Goal: Information Seeking & Learning: Compare options

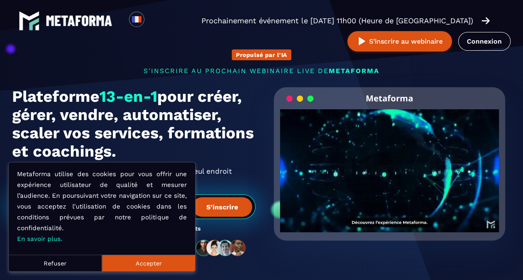
click at [57, 265] on button "Refuser" at bounding box center [55, 263] width 93 height 17
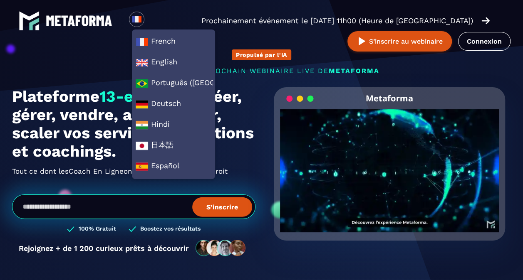
click at [12, 121] on h1 "Plateforme 13-en-1 pour créer, gérer, vendre, automatiser, scaler vos services,…" at bounding box center [133, 123] width 243 height 73
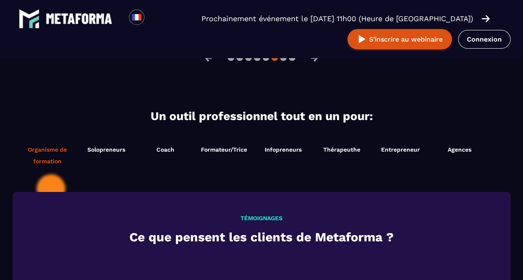
scroll to position [874, 0]
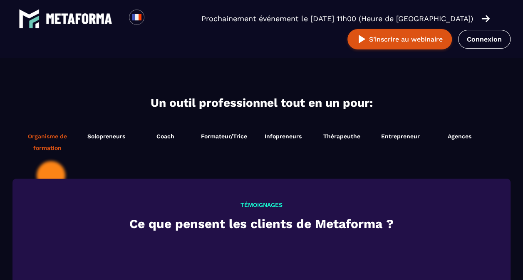
click at [44, 139] on span "Organisme de formation" at bounding box center [47, 142] width 59 height 23
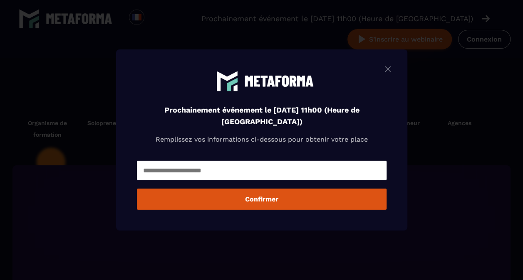
scroll to position [860, 0]
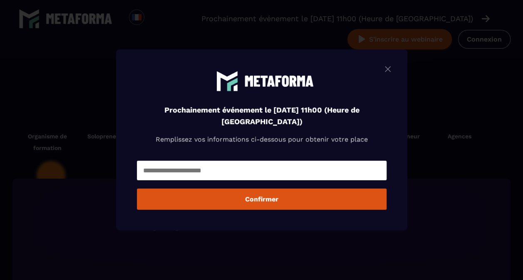
click at [389, 67] on img "Modal window" at bounding box center [388, 69] width 10 height 10
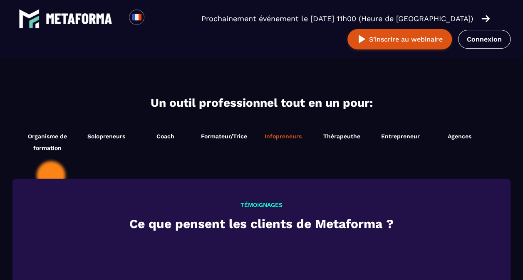
click at [280, 135] on span "Infopreneurs" at bounding box center [282, 136] width 37 height 7
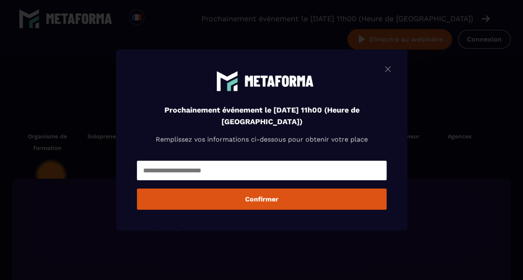
click at [392, 70] on img "Modal window" at bounding box center [388, 69] width 10 height 10
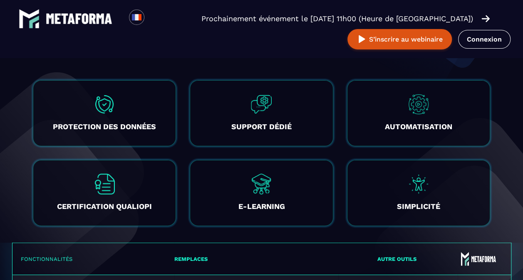
scroll to position [1568, 0]
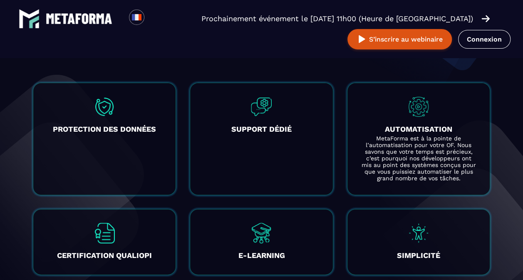
click at [431, 129] on h3 "AUTOMATISATION" at bounding box center [419, 130] width 116 height 12
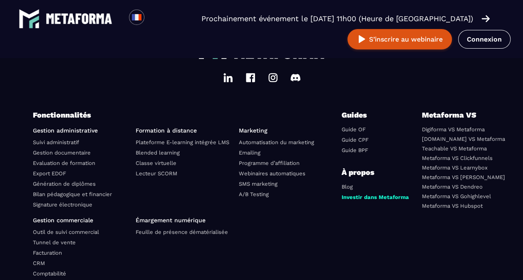
scroll to position [3016, 0]
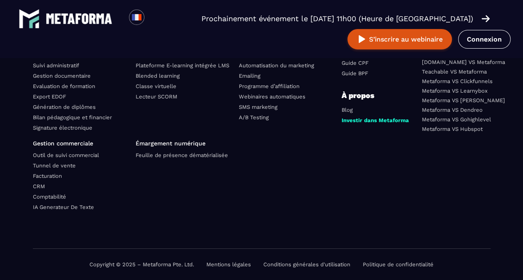
click at [49, 173] on link "Facturation" at bounding box center [47, 176] width 29 height 6
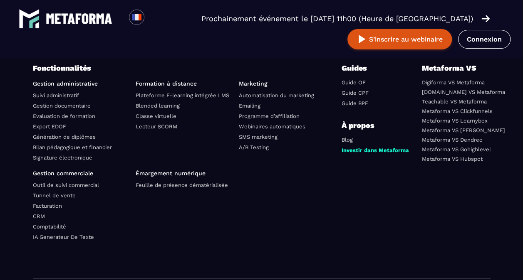
click at [432, 86] on link "Digiforma VS Metaforma" at bounding box center [453, 82] width 63 height 6
